Goal: Task Accomplishment & Management: Complete application form

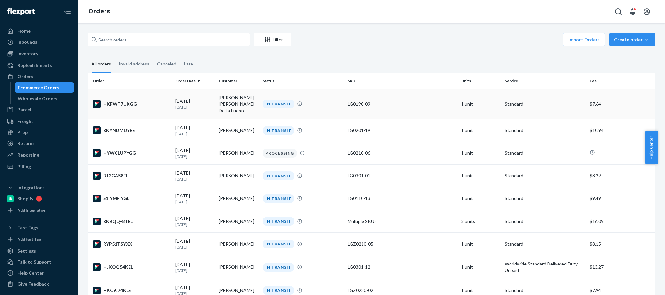
click at [236, 103] on td "[PERSON_NAME] [PERSON_NAME] De La Fuente" at bounding box center [237, 104] width 43 height 30
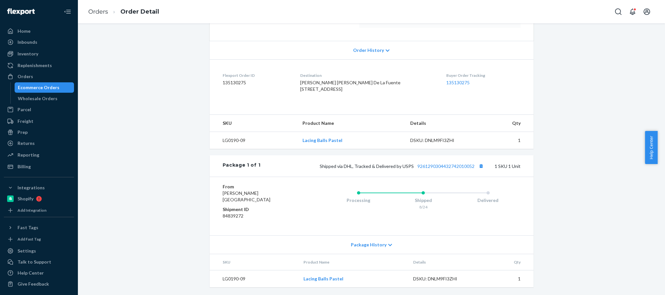
scroll to position [136, 0]
click at [478, 165] on button "Copy tracking number" at bounding box center [481, 166] width 8 height 8
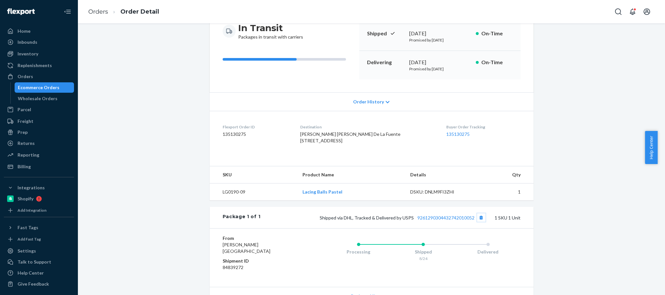
scroll to position [1, 0]
click at [57, 86] on div "Ecommerce Orders" at bounding box center [44, 86] width 58 height 9
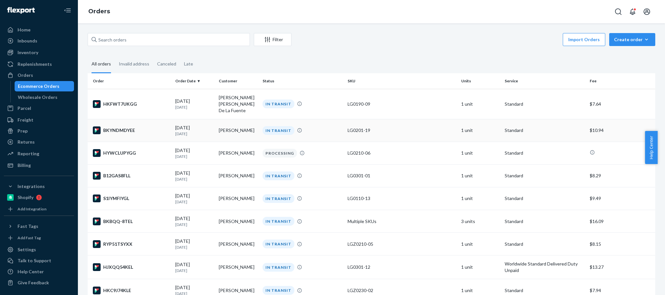
click at [241, 125] on td "[PERSON_NAME]" at bounding box center [237, 130] width 43 height 23
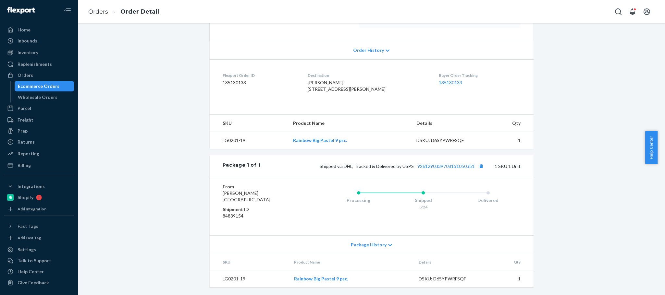
scroll to position [136, 0]
click at [477, 164] on button "Copy tracking number" at bounding box center [481, 166] width 8 height 8
click at [41, 74] on div "Orders" at bounding box center [39, 75] width 69 height 9
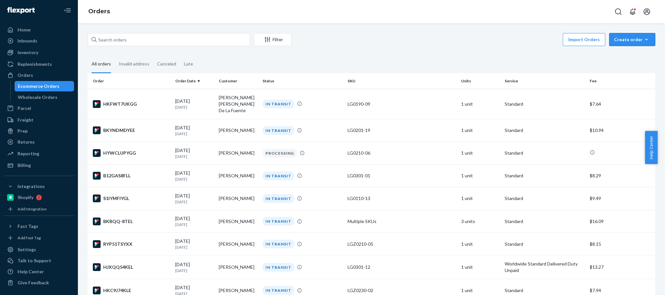
click at [628, 41] on div "Create order" at bounding box center [632, 39] width 36 height 6
click at [625, 51] on button "Ecommerce order" at bounding box center [642, 55] width 62 height 14
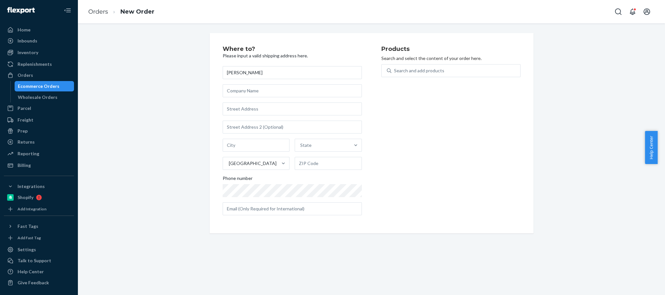
drag, startPoint x: 224, startPoint y: 72, endPoint x: 212, endPoint y: 71, distance: 12.0
click at [212, 72] on div "Where to? Please input a valid shipping address here. [PERSON_NAME] State [GEOG…" at bounding box center [372, 133] width 324 height 200
click at [237, 75] on input "[PERSON_NAME]" at bounding box center [292, 72] width 139 height 13
type input "[PERSON_NAME]"
click at [239, 109] on input "text" at bounding box center [292, 109] width 139 height 13
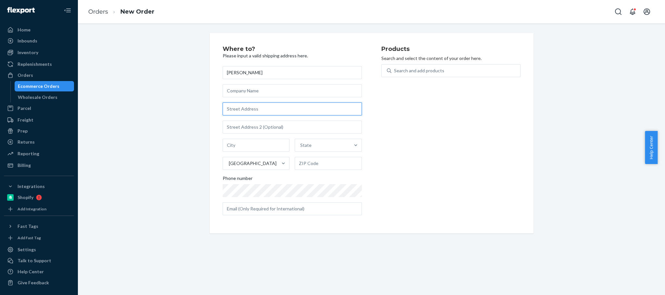
paste input "[STREET_ADDRESS]"
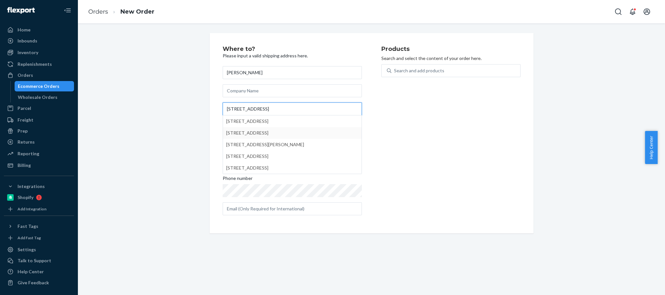
type input "[STREET_ADDRESS]"
type input "Largo"
type input "33773"
type input "[STREET_ADDRESS]"
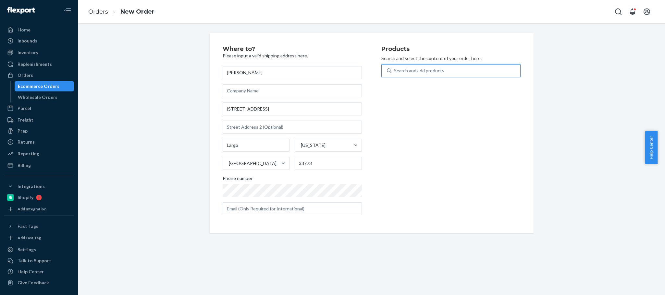
click at [435, 77] on div "Search and add products" at bounding box center [450, 70] width 139 height 13
click at [394, 74] on input "0 results available. Use Up and Down to choose options, press Enter to select t…" at bounding box center [394, 70] width 1 height 6
paste input "LGZ0150-10"
type input "LGZ0150-10"
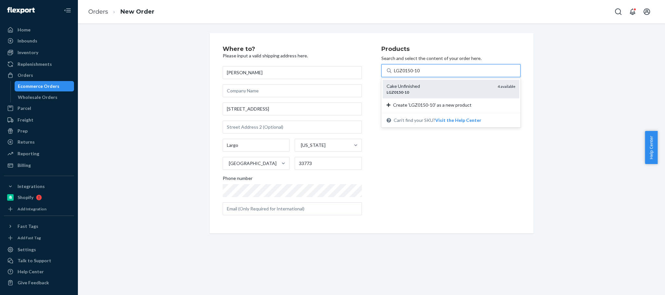
click at [436, 89] on div "Cake Unfinished" at bounding box center [439, 86] width 106 height 6
click at [420, 74] on input "LGZ0150-10" at bounding box center [407, 70] width 26 height 6
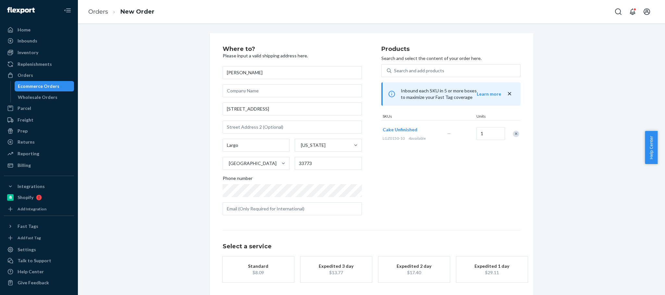
click at [237, 278] on button "Standard $8.09" at bounding box center [258, 270] width 71 height 26
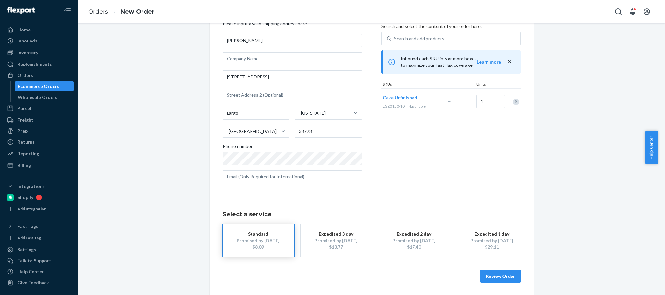
scroll to position [32, 0]
click at [482, 271] on button "Review Order" at bounding box center [500, 276] width 40 height 13
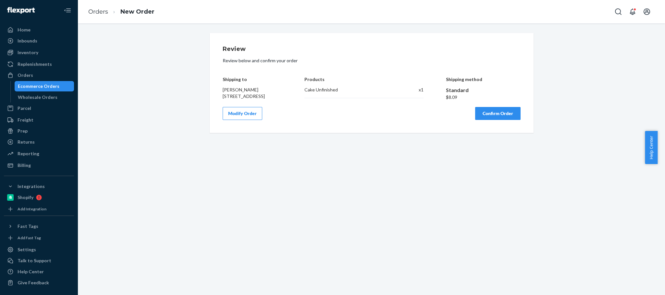
scroll to position [0, 0]
click at [485, 117] on button "Confirm Order" at bounding box center [497, 113] width 45 height 13
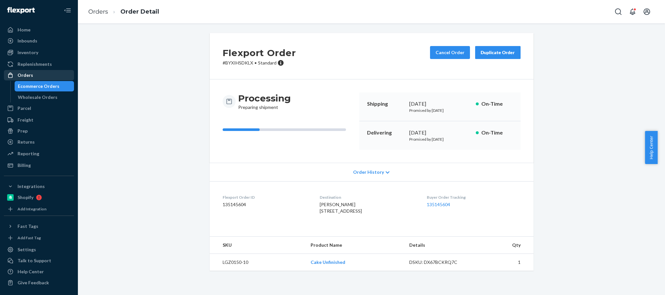
click at [26, 73] on div "Orders" at bounding box center [26, 75] width 16 height 6
